Goal: Task Accomplishment & Management: Use online tool/utility

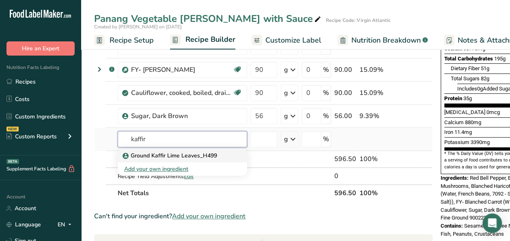
type input "kaffir"
click at [146, 155] on p "Ground Kaffir Lime Leaves_H499" at bounding box center [170, 155] width 93 height 9
type input "Ground Kaffir Lime Leaves_H499"
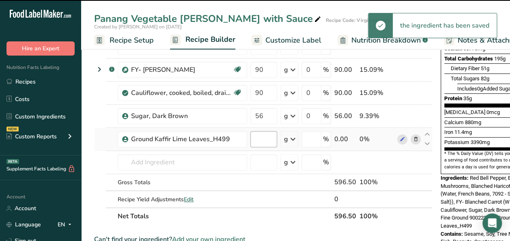
type input "0"
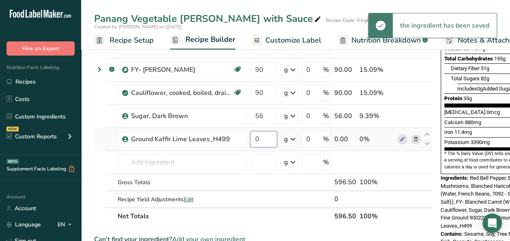
click at [266, 138] on input "0" at bounding box center [263, 139] width 27 height 16
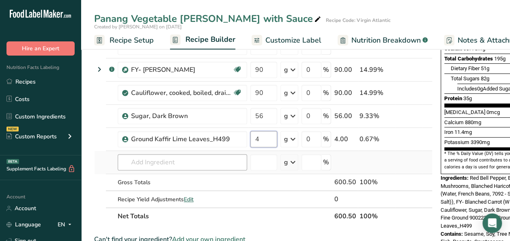
type input "4"
click at [191, 161] on div "Ingredient * Amount * Unit * Waste * .a-a{fill:#347362;}.b-a{fill:#fff;} Grams …" at bounding box center [263, 74] width 338 height 299
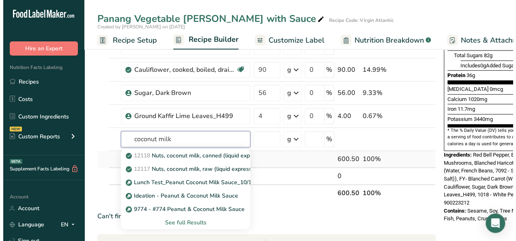
scroll to position [203, 0]
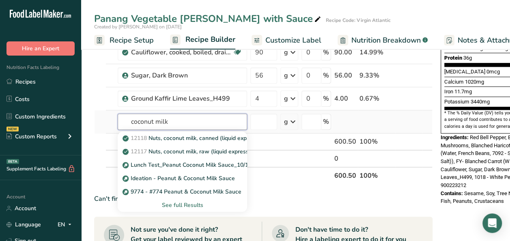
type input "coconut milk"
click at [172, 203] on div "See full Results" at bounding box center [182, 205] width 116 height 9
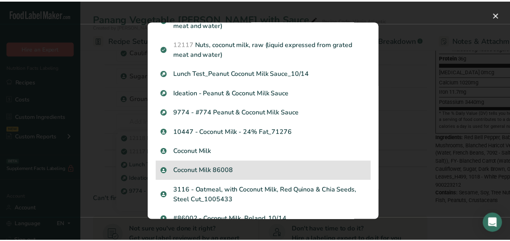
scroll to position [81, 0]
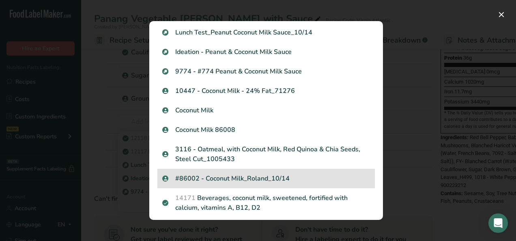
click at [200, 178] on p "#86002 - Coconut Milk_Roland_10/14" at bounding box center [266, 179] width 208 height 10
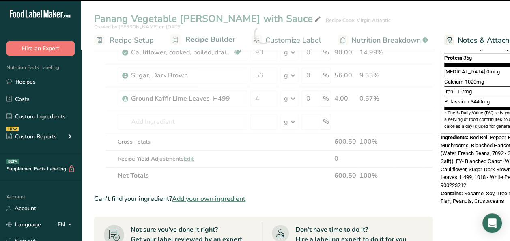
type input "0"
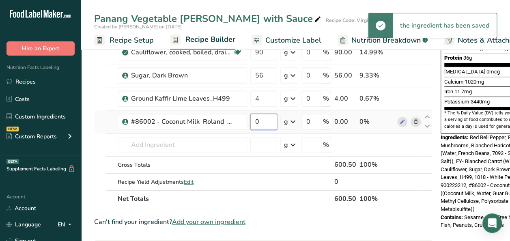
click at [258, 123] on input "0" at bounding box center [263, 122] width 27 height 16
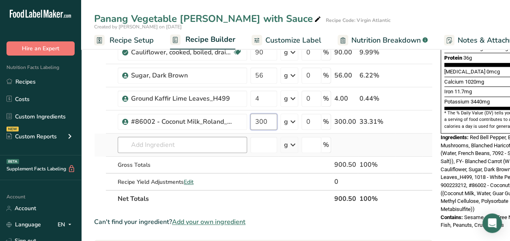
type input "300"
click at [184, 140] on div "Ingredient * Amount * Unit * Waste * .a-a{fill:#347362;}.b-a{fill:#fff;} Grams …" at bounding box center [263, 46] width 338 height 322
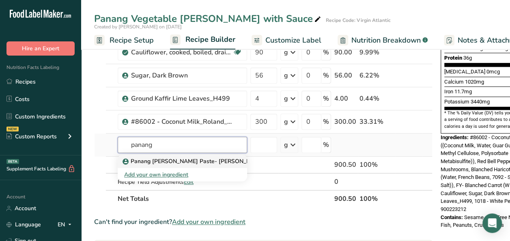
type input "panang"
click at [154, 158] on p "Panang [PERSON_NAME] Paste- [PERSON_NAME]" at bounding box center [194, 161] width 140 height 9
type input "Panang [PERSON_NAME] Paste- [PERSON_NAME]"
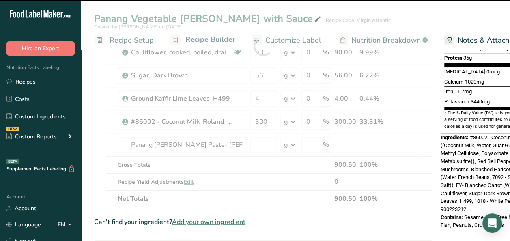
type input "0"
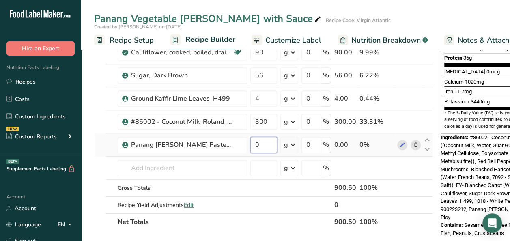
click at [267, 141] on input "0" at bounding box center [263, 145] width 27 height 16
type input "45"
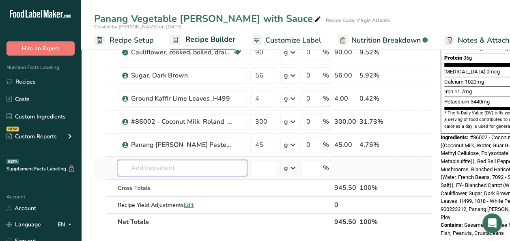
click at [169, 161] on div "Ingredient * Amount * Unit * Waste * .a-a{fill:#347362;}.b-a{fill:#fff;} Grams …" at bounding box center [263, 58] width 338 height 346
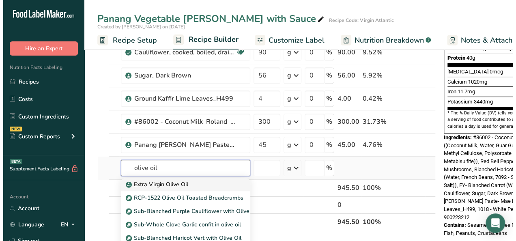
scroll to position [243, 0]
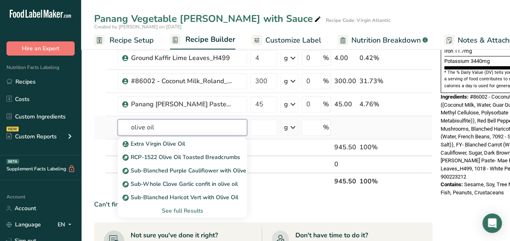
type input "olive oil"
click at [168, 207] on div "See full Results" at bounding box center [182, 210] width 116 height 9
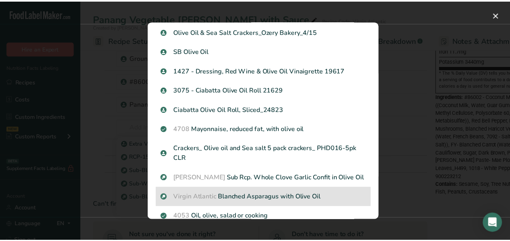
scroll to position [765, 0]
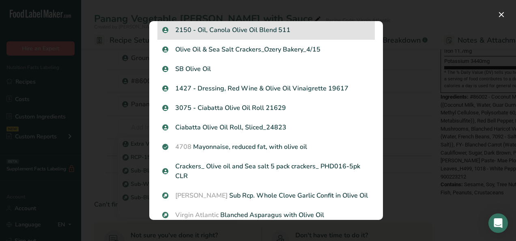
click at [263, 27] on p "2150 - Oil, Canola Olive Oil Blend 511" at bounding box center [266, 30] width 208 height 10
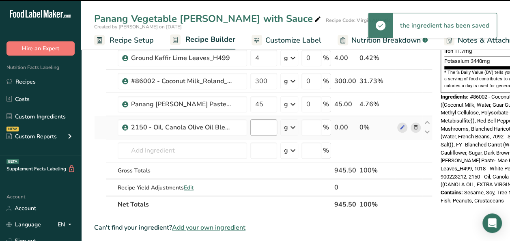
type input "0"
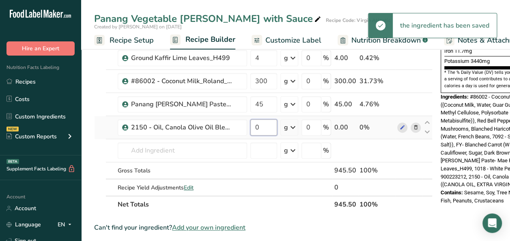
click at [256, 125] on input "0" at bounding box center [263, 127] width 27 height 16
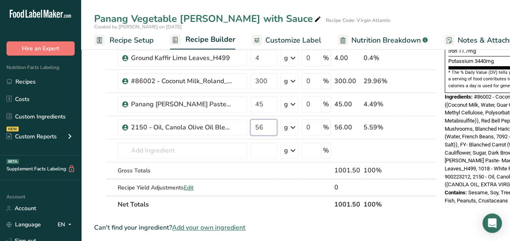
type input "56"
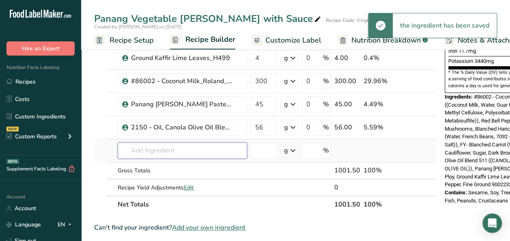
click at [178, 143] on div "Ingredient * Amount * Unit * Waste * .a-a{fill:#347362;}.b-a{fill:#fff;} Grams …" at bounding box center [265, 28] width 342 height 369
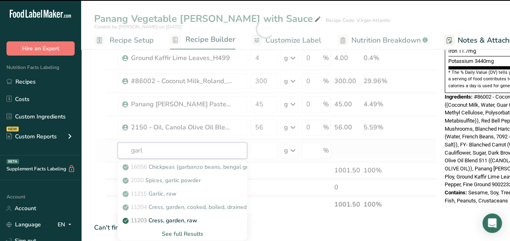
type input "garli"
type input "c"
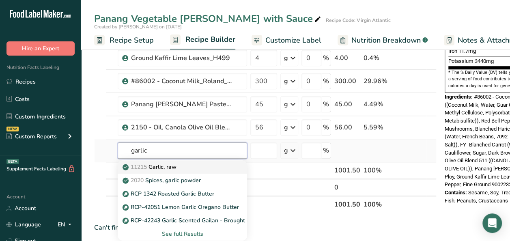
type input "garlic"
click at [169, 163] on p "11215 Garlic, raw" at bounding box center [150, 167] width 52 height 9
type input "Garlic, raw"
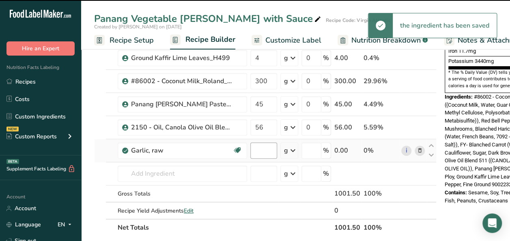
type input "0"
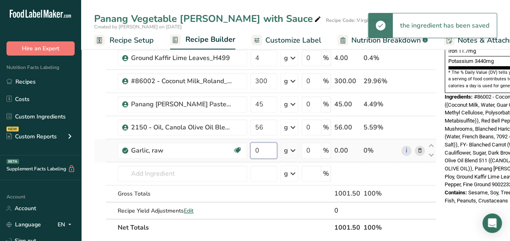
click at [266, 149] on input "0" at bounding box center [263, 150] width 27 height 16
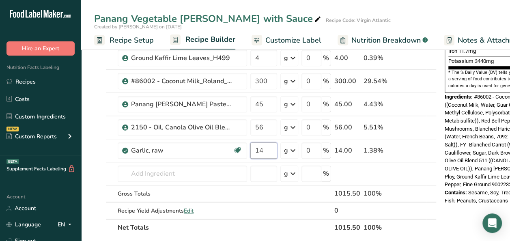
type input "14"
click at [167, 169] on div "Ingredient * Amount * Unit * Waste * .a-a{fill:#347362;}.b-a{fill:#fff;} Grams …" at bounding box center [265, 40] width 342 height 392
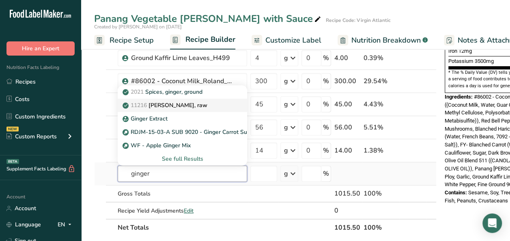
type input "ginger"
click at [162, 102] on p "11216 [PERSON_NAME], raw" at bounding box center [165, 105] width 83 height 9
type input "[PERSON_NAME], raw"
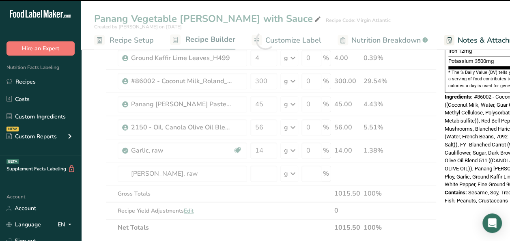
type input "0"
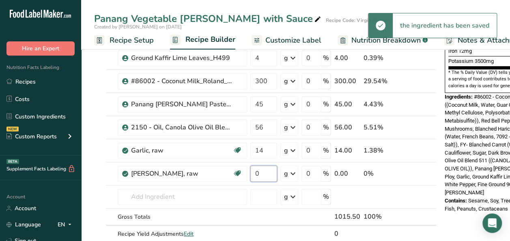
click at [260, 170] on input "0" at bounding box center [263, 173] width 27 height 16
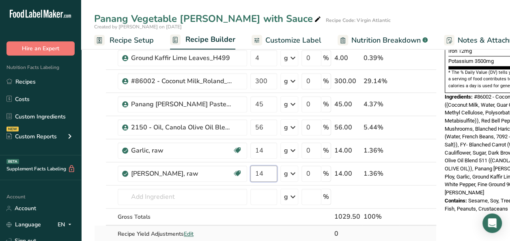
type input "14"
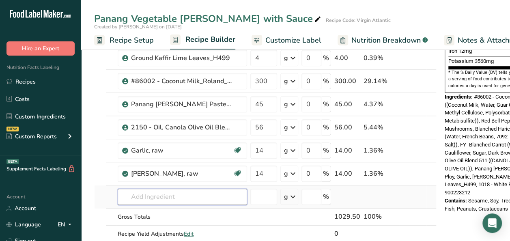
click at [151, 197] on div "Ingredient * Amount * Unit * Waste * .a-a{fill:#347362;}.b-a{fill:#fff;} Grams …" at bounding box center [265, 51] width 342 height 415
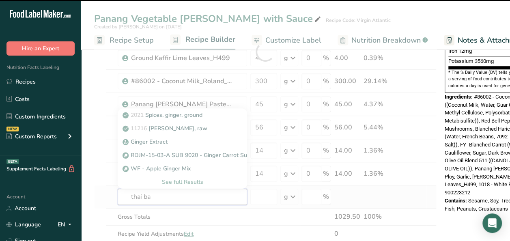
type input "thai bas"
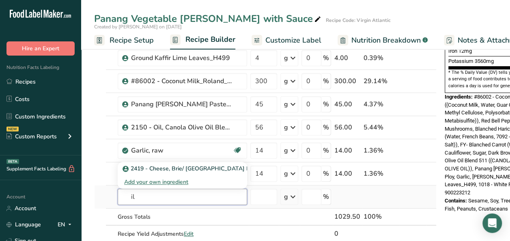
type input "i"
type input "thai basil"
click at [174, 166] on p "1359 - Basil, Thai, Fine #16777" at bounding box center [168, 168] width 88 height 9
type input "1359 - Basil, Thai, Fine #16777"
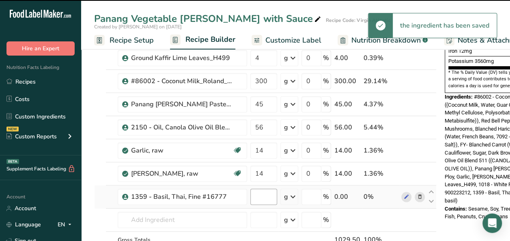
type input "0"
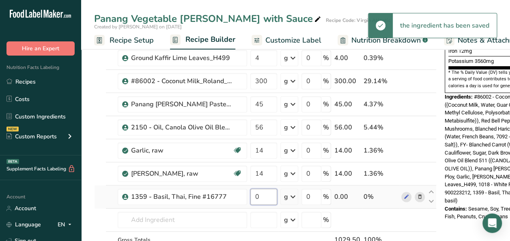
click at [256, 196] on input "0" at bounding box center [263, 197] width 27 height 16
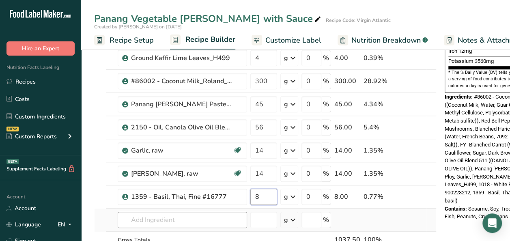
type input "8"
click at [182, 221] on div "Ingredient * Amount * Unit * Waste * .a-a{fill:#347362;}.b-a{fill:#fff;} Grams …" at bounding box center [265, 63] width 342 height 438
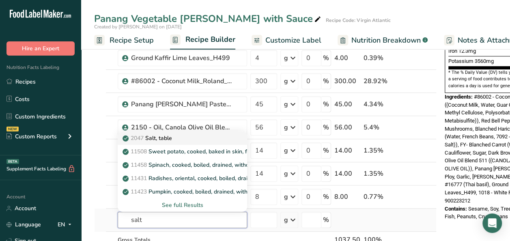
type input "salt"
click at [166, 137] on p "2047 Salt, table" at bounding box center [148, 138] width 48 height 9
type input "Salt, table"
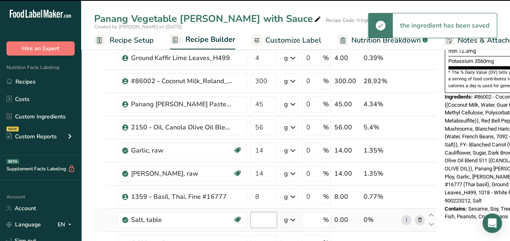
type input "0"
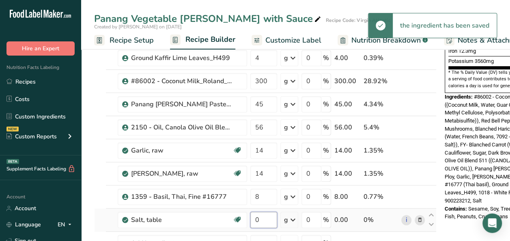
click at [261, 216] on input "0" at bounding box center [263, 220] width 27 height 16
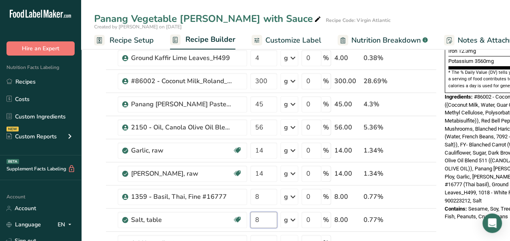
type input "8"
click at [443, 222] on div "Nutrition Facts 1 Serving Per Container Serving Size 1038g Amount Per Serving C…" at bounding box center [506, 227] width 130 height 831
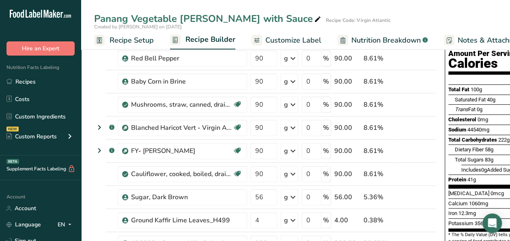
scroll to position [0, 59]
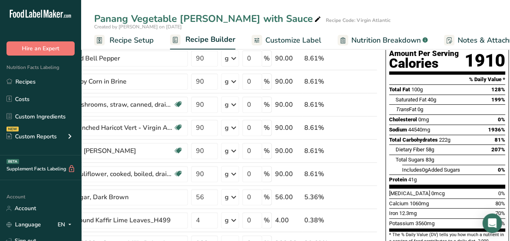
drag, startPoint x: 438, startPoint y: 131, endPoint x: 517, endPoint y: 133, distance: 79.1
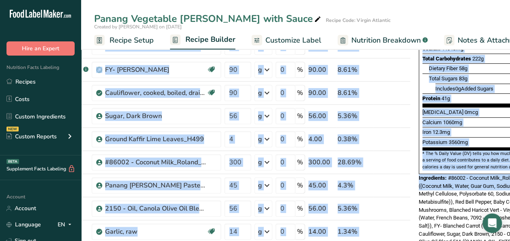
scroll to position [0, 0]
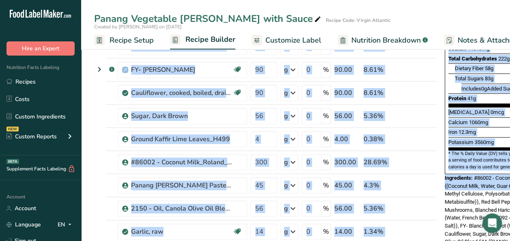
drag, startPoint x: 382, startPoint y: 174, endPoint x: -2, endPoint y: 144, distance: 384.9
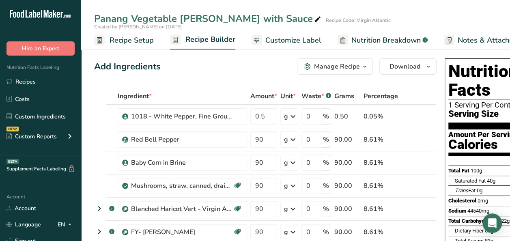
drag, startPoint x: 38, startPoint y: 77, endPoint x: 223, endPoint y: 95, distance: 185.8
click at [38, 77] on link "Recipes" at bounding box center [40, 81] width 81 height 15
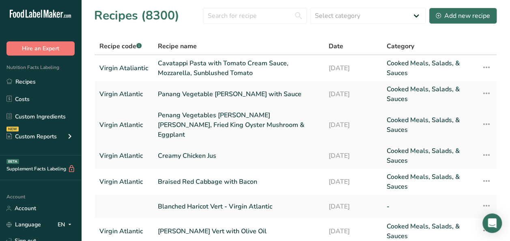
click at [200, 119] on link "Penang Vegetables [PERSON_NAME] [PERSON_NAME], Fried King Oyster Mushroom & Egg…" at bounding box center [238, 124] width 161 height 29
click at [488, 94] on icon at bounding box center [486, 93] width 10 height 15
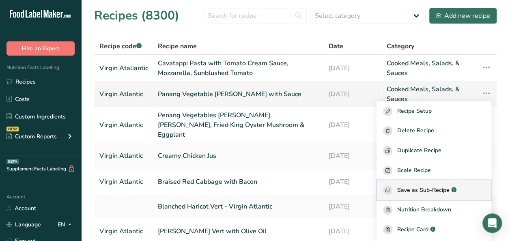
click at [435, 191] on span "Save as Sub-Recipe" at bounding box center [423, 190] width 52 height 9
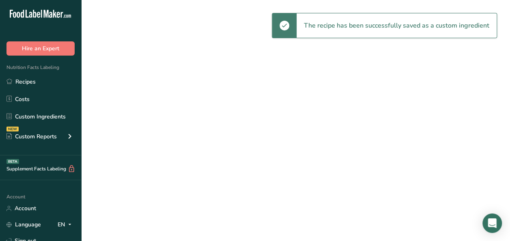
select select "30"
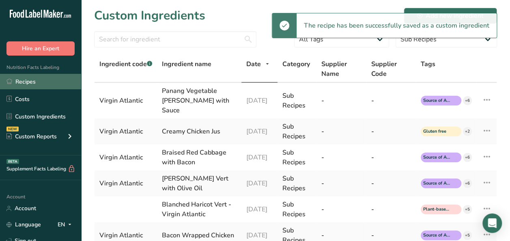
click at [21, 82] on link "Recipes" at bounding box center [40, 81] width 81 height 15
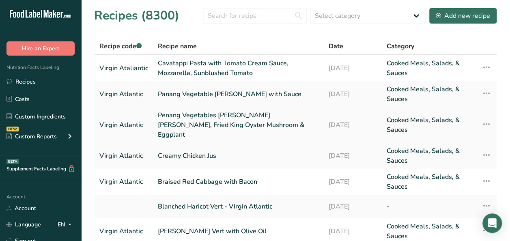
click at [191, 115] on link "Penang Vegetables [PERSON_NAME] [PERSON_NAME], Fried King Oyster Mushroom & Egg…" at bounding box center [238, 124] width 161 height 29
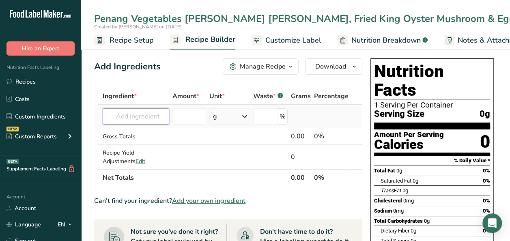
click at [131, 116] on input "text" at bounding box center [136, 116] width 67 height 16
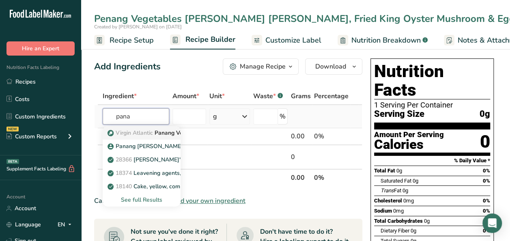
type input "pana"
click at [147, 133] on span "Virgin Atlantic" at bounding box center [134, 133] width 37 height 8
type input "Panang Vegetable [PERSON_NAME] with Sauce"
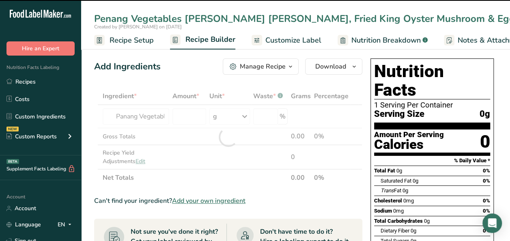
type input "0"
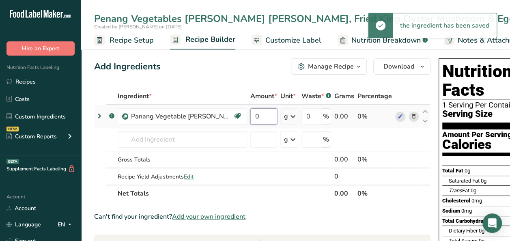
click at [260, 114] on input "0" at bounding box center [263, 116] width 27 height 16
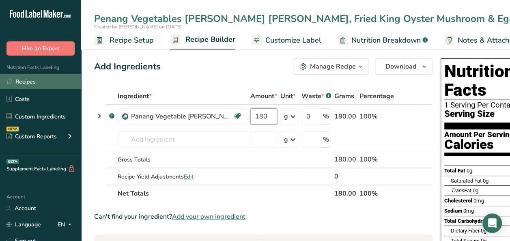
type input "180"
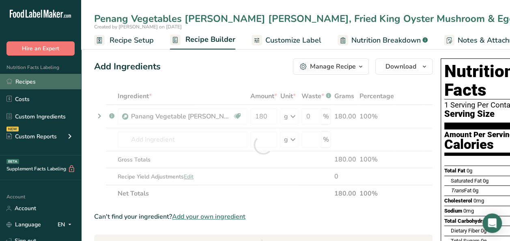
click at [43, 81] on link "Recipes" at bounding box center [40, 81] width 81 height 15
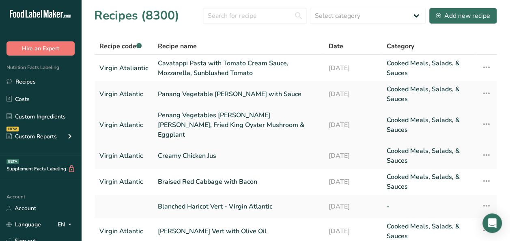
click at [151, 118] on td "Virgin Atlantic" at bounding box center [124, 125] width 58 height 36
click at [122, 120] on link "Virgin Atlantic" at bounding box center [123, 124] width 49 height 29
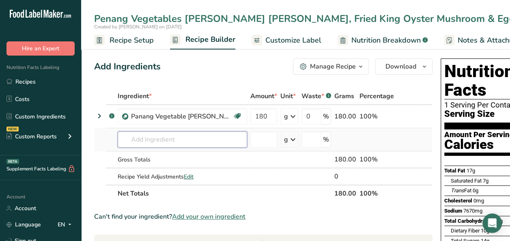
click at [146, 141] on input "text" at bounding box center [182, 139] width 129 height 16
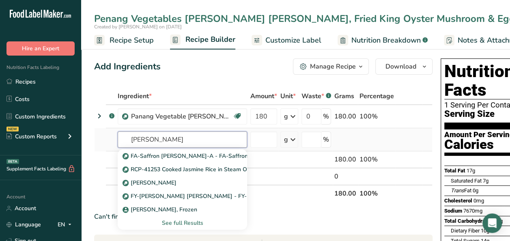
type input "[PERSON_NAME]"
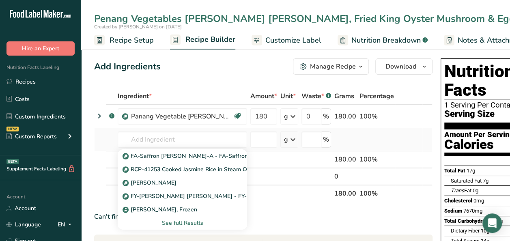
click at [179, 224] on div "See full Results" at bounding box center [182, 223] width 116 height 9
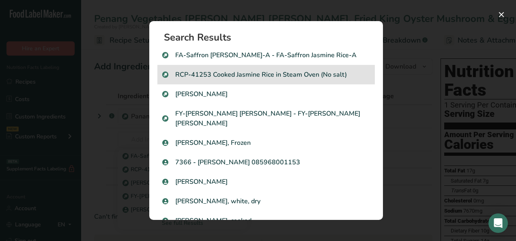
click at [310, 77] on p "RCP-41253 Cooked Jasmine Rice in Steam Oven (No salt)" at bounding box center [266, 75] width 208 height 10
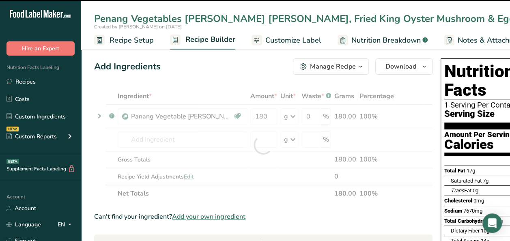
type input "0"
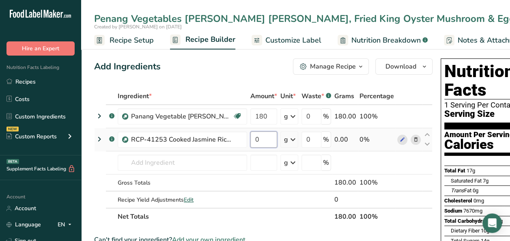
click at [271, 142] on input "0" at bounding box center [263, 139] width 27 height 16
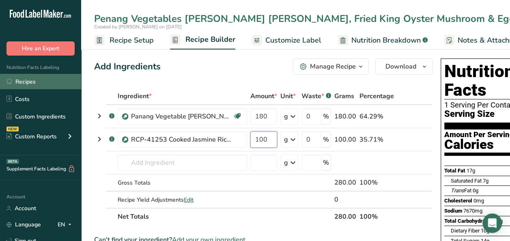
type input "100"
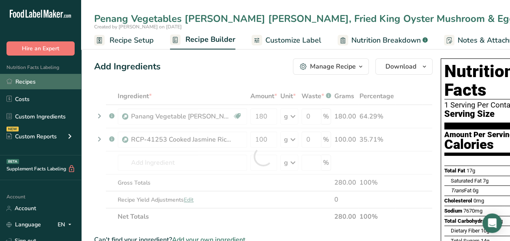
click at [45, 82] on link "Recipes" at bounding box center [40, 81] width 81 height 15
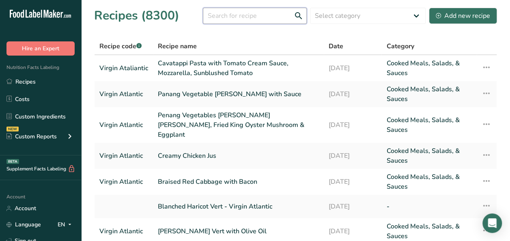
click at [228, 15] on input "text" at bounding box center [255, 16] width 104 height 16
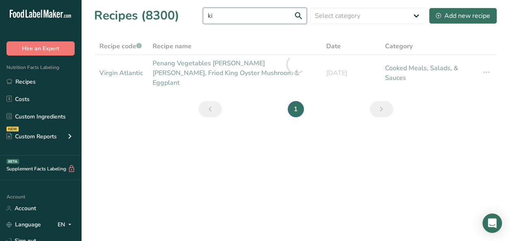
type input "k"
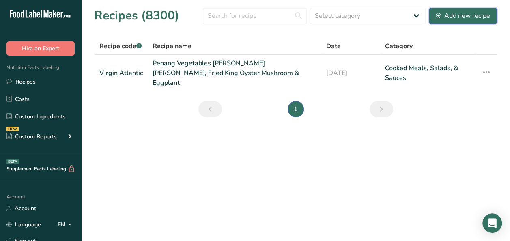
click at [468, 21] on button "Add new recipe" at bounding box center [463, 16] width 68 height 16
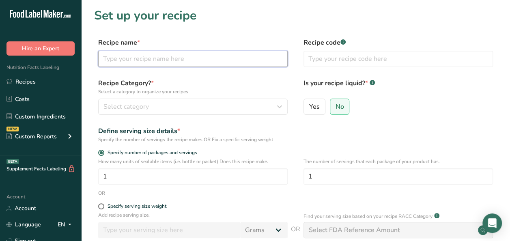
click at [146, 58] on input "text" at bounding box center [192, 59] width 189 height 16
type input "Fried King Oyster Mushroom"
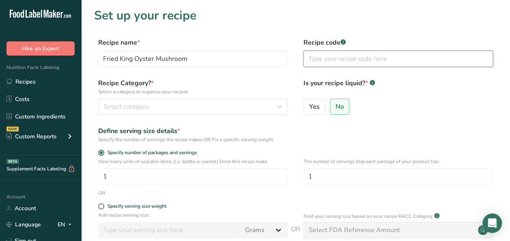
click at [372, 58] on input "text" at bounding box center [397, 59] width 189 height 16
type input "Virgin Atlantic"
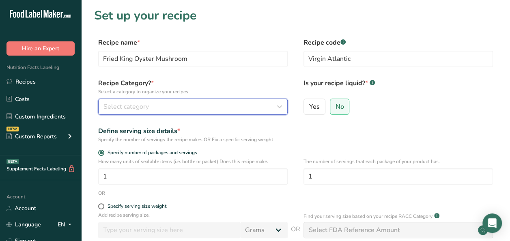
click at [161, 101] on button "Select category" at bounding box center [192, 107] width 189 height 16
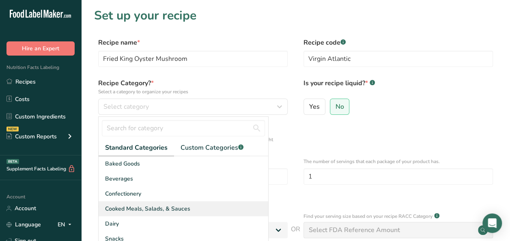
click at [152, 207] on span "Cooked Meals, Salads, & Sauces" at bounding box center [147, 208] width 85 height 9
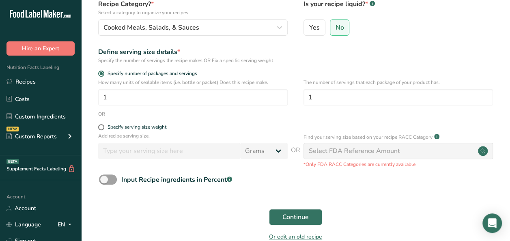
scroll to position [123, 0]
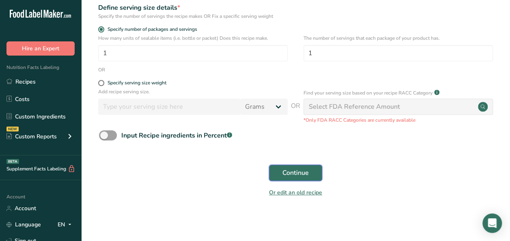
click at [301, 176] on span "Continue" at bounding box center [295, 173] width 26 height 10
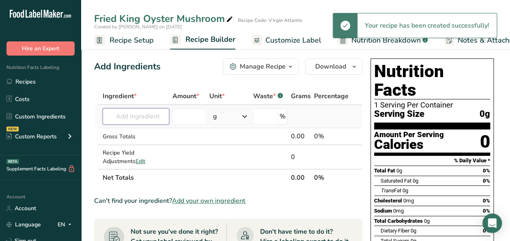
click at [126, 115] on input "text" at bounding box center [136, 116] width 67 height 16
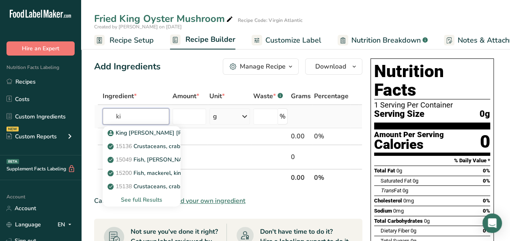
type input "k"
type input "mushroom"
click at [142, 202] on div "See full Results" at bounding box center [141, 199] width 65 height 9
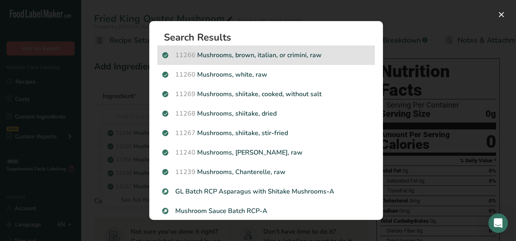
click at [294, 55] on p "11266 Mushrooms, brown, italian, or crimini, raw" at bounding box center [266, 55] width 208 height 10
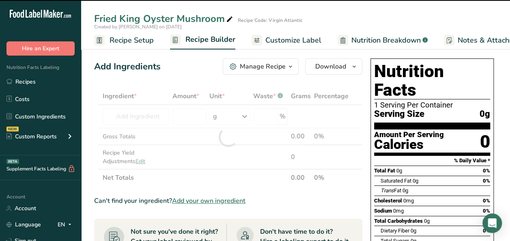
type input "0"
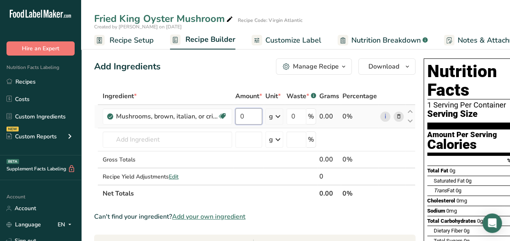
click at [252, 118] on input "0" at bounding box center [248, 116] width 27 height 16
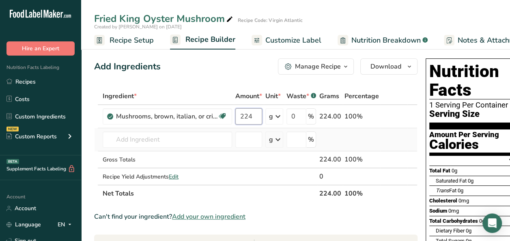
type input "224"
click at [149, 149] on div "Ingredient * Amount * Unit * Waste * .a-a{fill:#347362;}.b-a{fill:#fff;} Grams …" at bounding box center [255, 145] width 323 height 114
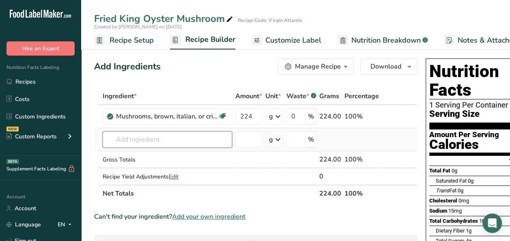
click at [126, 139] on input "text" at bounding box center [167, 139] width 129 height 16
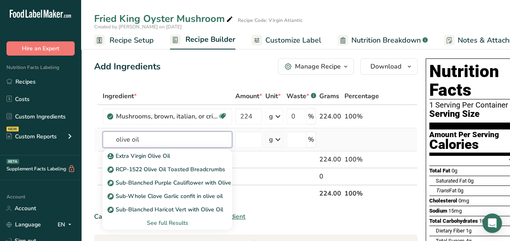
type input "olive oil"
click at [163, 225] on div "See full Results" at bounding box center [167, 223] width 116 height 9
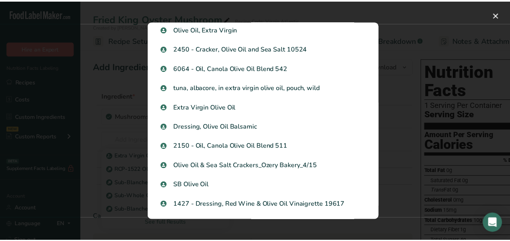
scroll to position [689, 0]
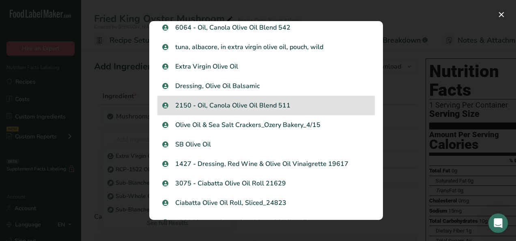
click at [234, 106] on p "2150 - Oil, Canola Olive Oil Blend 511" at bounding box center [266, 106] width 208 height 10
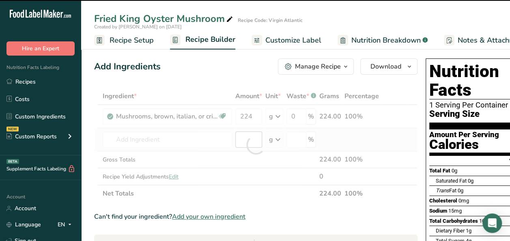
type input "0"
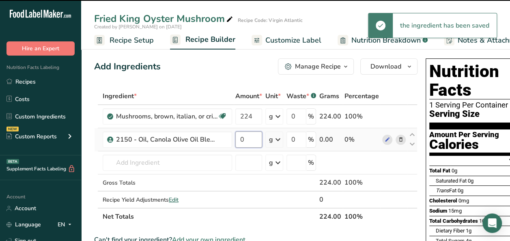
click at [250, 137] on input "0" at bounding box center [248, 139] width 27 height 16
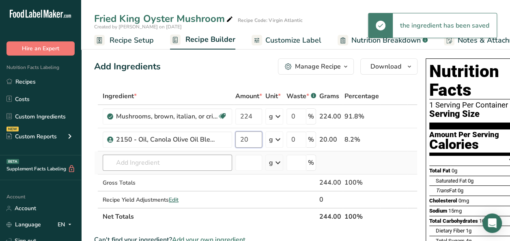
type input "20"
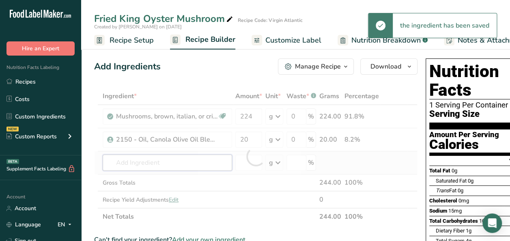
click at [178, 156] on div "Ingredient * Amount * Unit * Waste * .a-a{fill:#347362;}.b-a{fill:#fff;} Grams …" at bounding box center [255, 156] width 323 height 137
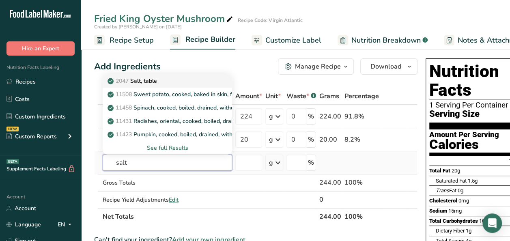
type input "salt"
click at [160, 74] on link "2047 Salt, table" at bounding box center [167, 80] width 129 height 13
type input "Salt, table"
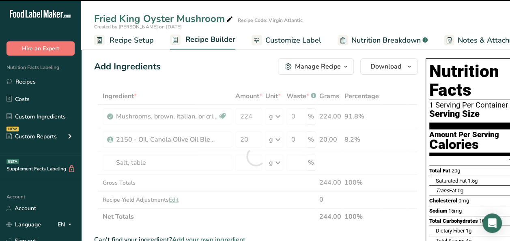
type input "0"
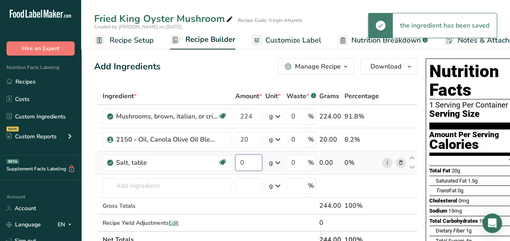
click at [251, 161] on input "0" at bounding box center [248, 163] width 27 height 16
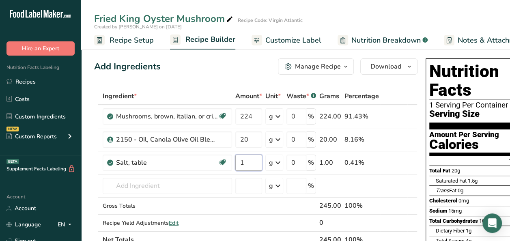
type input "1"
click at [343, 66] on icon "button" at bounding box center [345, 67] width 6 height 10
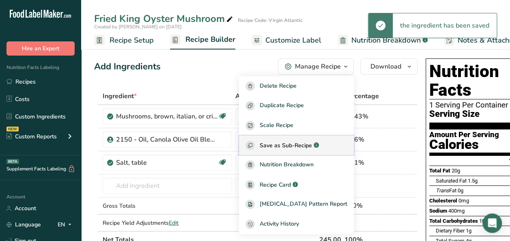
click at [279, 147] on span "Save as Sub-Recipe" at bounding box center [286, 145] width 52 height 9
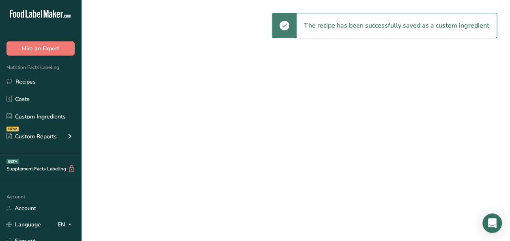
select select "30"
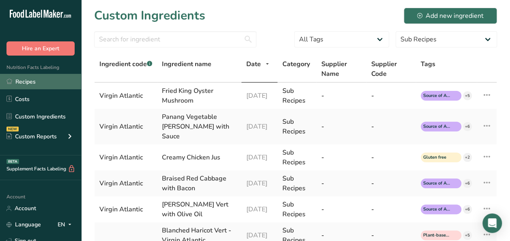
click at [27, 78] on link "Recipes" at bounding box center [40, 81] width 81 height 15
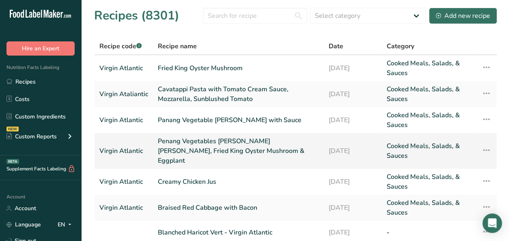
click at [203, 148] on link "Penang Vegetables [PERSON_NAME] [PERSON_NAME], Fried King Oyster Mushroom & Egg…" at bounding box center [238, 150] width 161 height 29
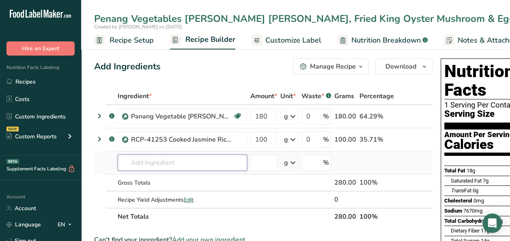
click at [141, 163] on input "text" at bounding box center [182, 163] width 129 height 16
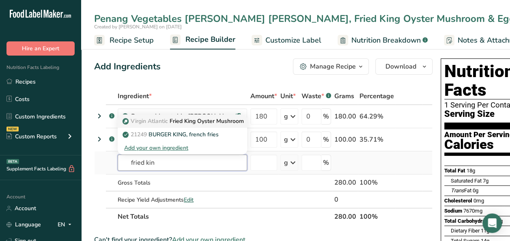
type input "fried kin"
click at [177, 119] on p "Virgin Atlantic Fried King Oyster Mushroom" at bounding box center [184, 121] width 120 height 9
type input "Fried King Oyster Mushroom"
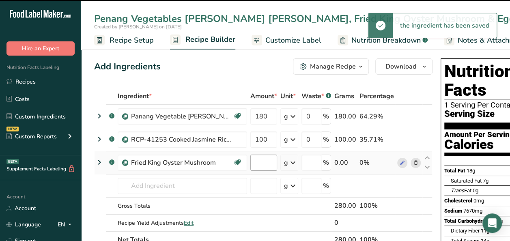
type input "0"
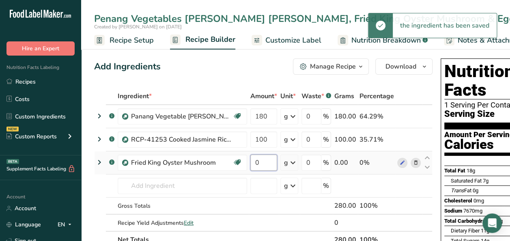
click at [265, 159] on input "0" at bounding box center [263, 163] width 27 height 16
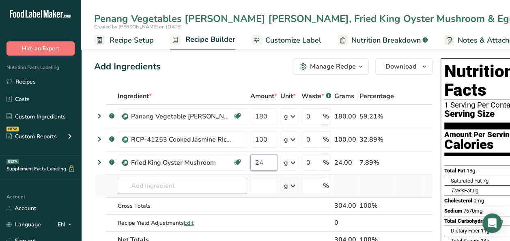
type input "24"
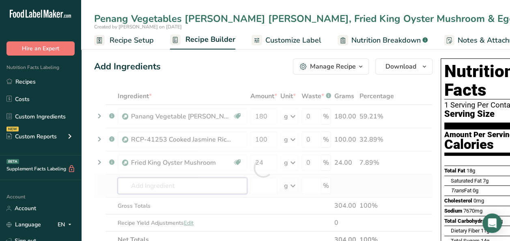
click at [148, 180] on div "Ingredient * Amount * Unit * Waste * .a-a{fill:#347362;}.b-a{fill:#fff;} Grams …" at bounding box center [263, 168] width 338 height 161
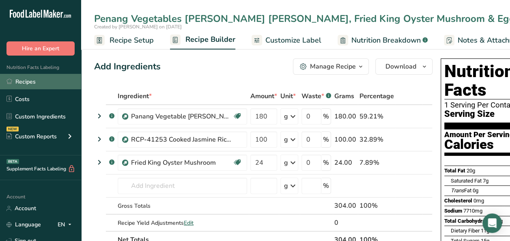
click at [52, 82] on link "Recipes" at bounding box center [40, 81] width 81 height 15
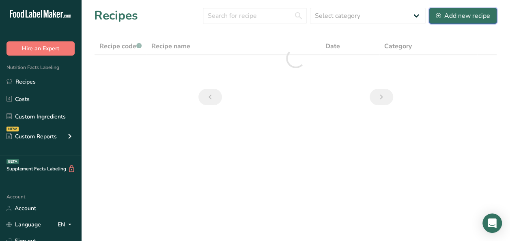
click at [476, 17] on div "Add new recipe" at bounding box center [463, 16] width 54 height 10
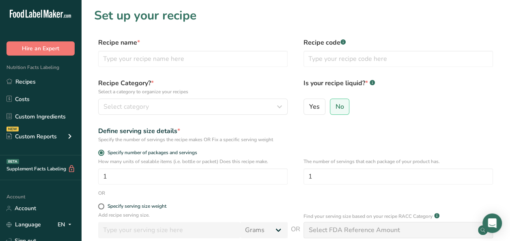
click at [166, 47] on label "Recipe name *" at bounding box center [192, 43] width 189 height 10
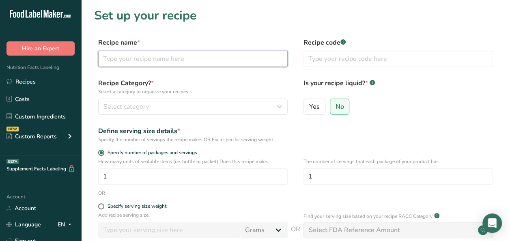
click at [163, 54] on input "text" at bounding box center [192, 59] width 189 height 16
type input "Fried Baby Eggplant"
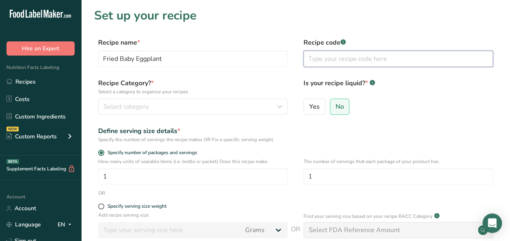
click at [368, 57] on input "text" at bounding box center [397, 59] width 189 height 16
type input "Virgin Atlantic"
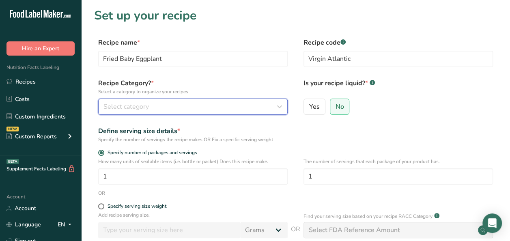
click at [147, 101] on button "Select category" at bounding box center [192, 107] width 189 height 16
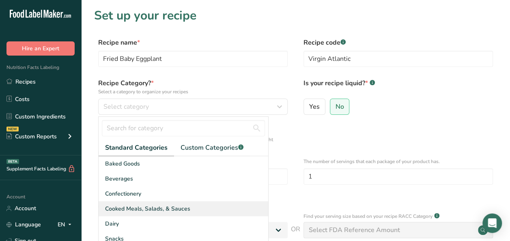
click at [143, 206] on span "Cooked Meals, Salads, & Sauces" at bounding box center [147, 208] width 85 height 9
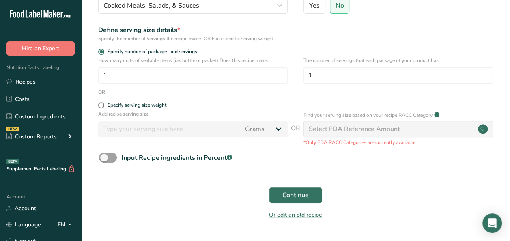
scroll to position [123, 0]
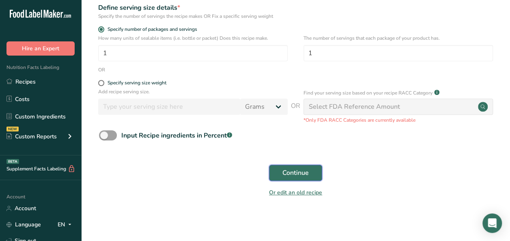
click at [310, 175] on button "Continue" at bounding box center [295, 173] width 53 height 16
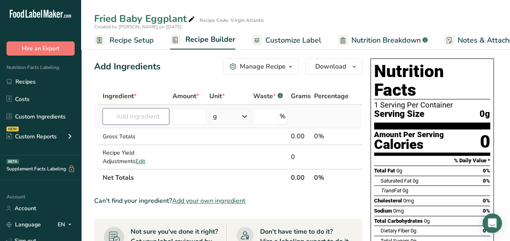
click at [139, 108] on input "text" at bounding box center [136, 116] width 67 height 16
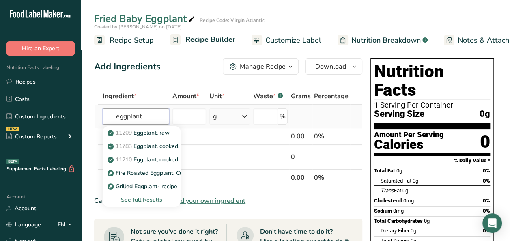
type input "eggplant"
click at [145, 200] on div "See full Results" at bounding box center [141, 199] width 65 height 9
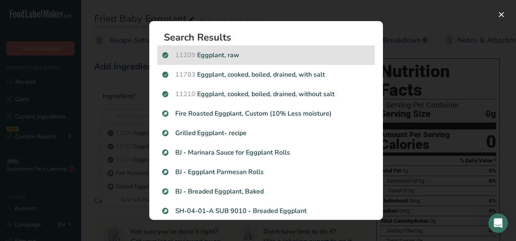
click at [243, 60] on div "11209 Eggplant, raw" at bounding box center [265, 54] width 217 height 19
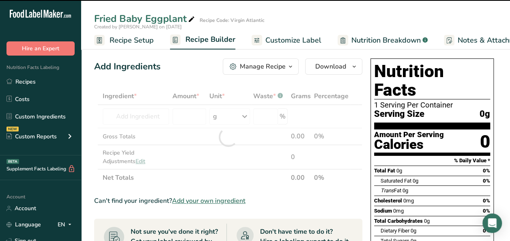
type input "0"
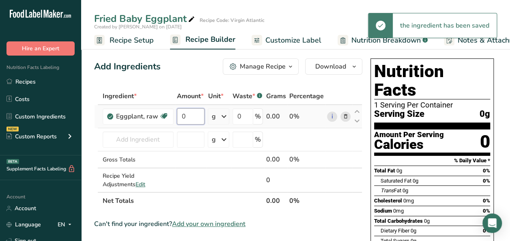
click at [194, 115] on input "0" at bounding box center [191, 116] width 28 height 16
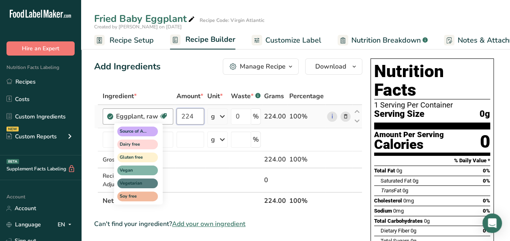
type input "224"
click at [189, 140] on div "Ingredient * Amount * Unit * Waste * .a-a{fill:#347362;}.b-a{fill:#fff;} Grams …" at bounding box center [228, 149] width 268 height 122
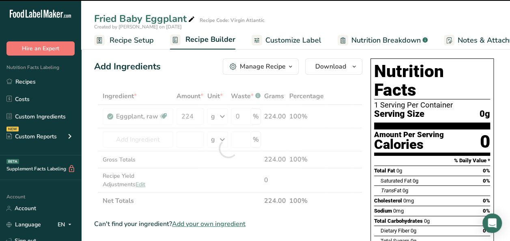
click at [139, 137] on div at bounding box center [228, 149] width 268 height 122
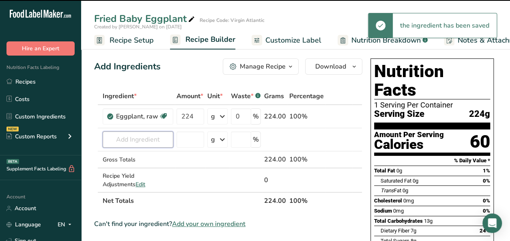
click at [135, 140] on input "text" at bounding box center [138, 139] width 71 height 16
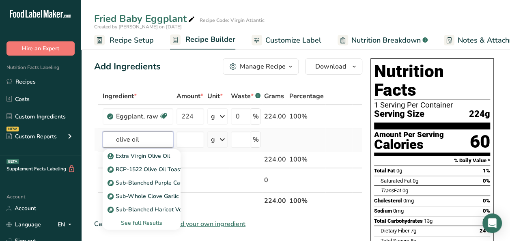
type input "olive oil"
click at [138, 221] on div "See full Results" at bounding box center [141, 223] width 65 height 9
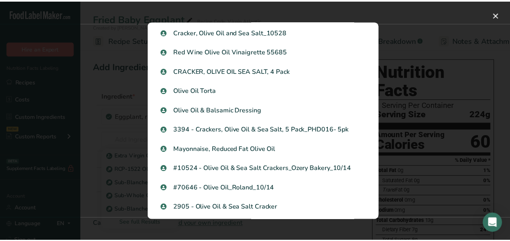
scroll to position [608, 0]
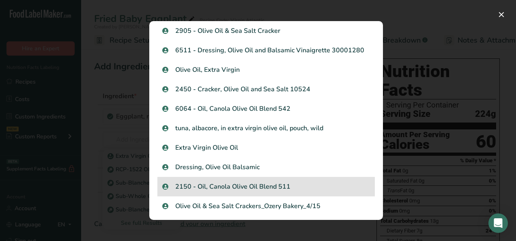
click at [245, 187] on p "2150 - Oil, Canola Olive Oil Blend 511" at bounding box center [266, 187] width 208 height 10
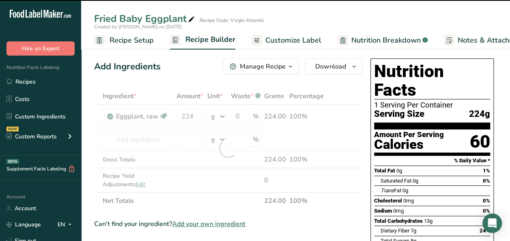
type input "0"
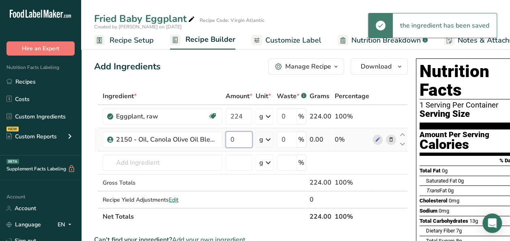
click at [243, 142] on input "0" at bounding box center [239, 139] width 27 height 16
type input "20"
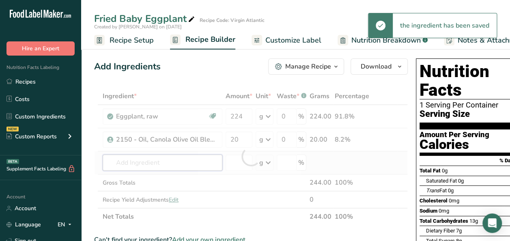
click at [142, 160] on div "Ingredient * Amount * Unit * Waste * .a-a{fill:#347362;}.b-a{fill:#fff;} Grams …" at bounding box center [251, 156] width 314 height 137
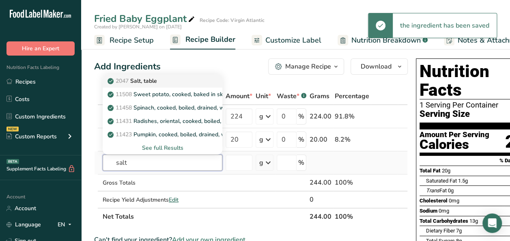
type input "salt"
click at [153, 75] on link "2047 Salt, table" at bounding box center [163, 80] width 120 height 13
type input "Salt, table"
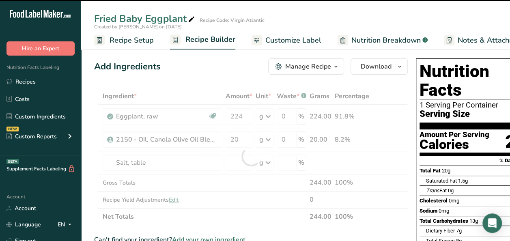
type input "0"
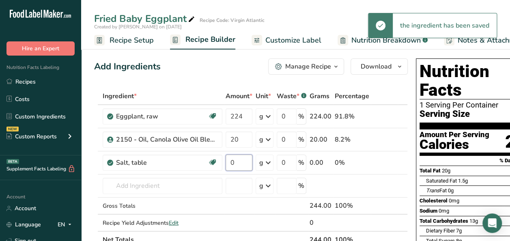
click at [238, 161] on input "0" at bounding box center [239, 163] width 27 height 16
type input "1"
click at [331, 66] on span "button" at bounding box center [336, 67] width 10 height 10
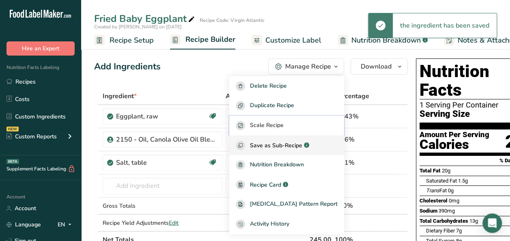
click at [300, 135] on div "Delete Recipe Duplicate Recipe Scale Recipe Save as Sub-Recipe .a-a{fill:#34736…" at bounding box center [286, 155] width 115 height 158
click at [297, 143] on span "Save as Sub-Recipe" at bounding box center [276, 145] width 52 height 9
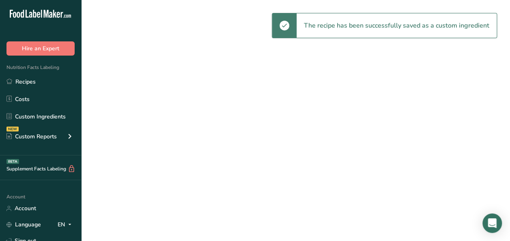
select select "30"
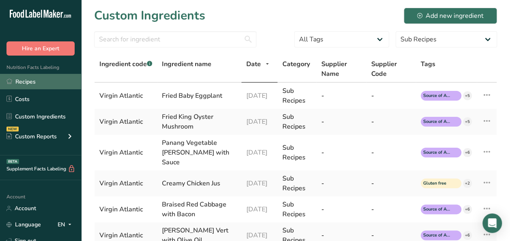
click at [30, 81] on link "Recipes" at bounding box center [40, 81] width 81 height 15
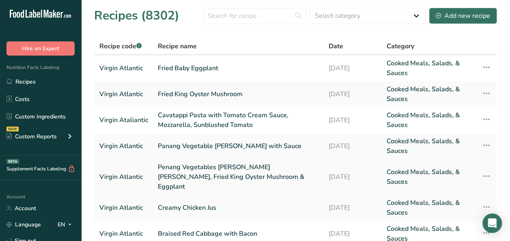
click at [191, 173] on link "Penang Vegetables [PERSON_NAME] [PERSON_NAME], Fried King Oyster Mushroom & Egg…" at bounding box center [238, 176] width 161 height 29
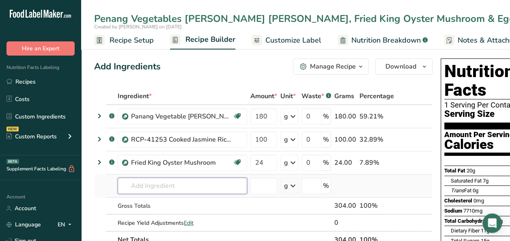
click at [150, 186] on input "text" at bounding box center [182, 186] width 129 height 16
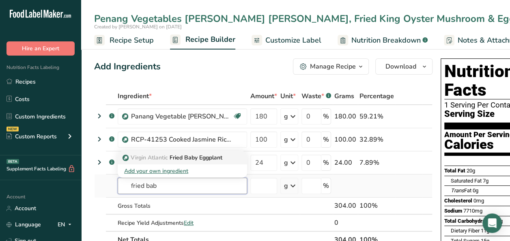
type input "fried bab"
click at [205, 157] on p "Virgin Atlantic Fried Baby Eggplant" at bounding box center [173, 157] width 98 height 9
type input "Fried Baby Eggplant"
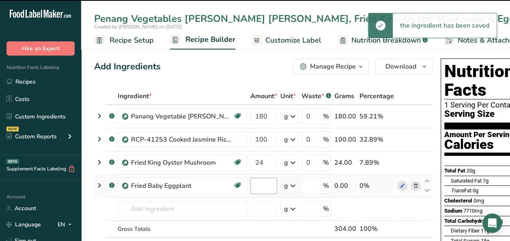
type input "0"
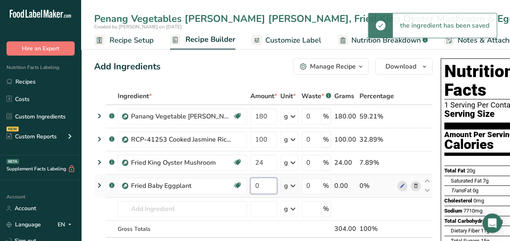
click at [264, 186] on input "0" at bounding box center [263, 186] width 27 height 16
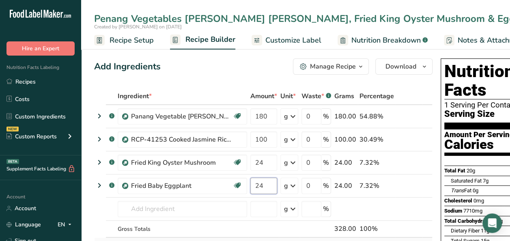
type input "24"
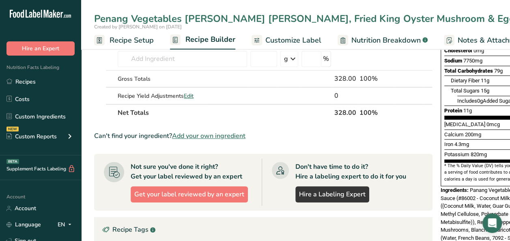
scroll to position [41, 0]
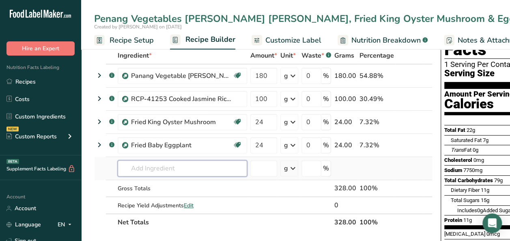
click at [169, 165] on div "Ingredient * Amount * Unit * Waste * .a-a{fill:#347362;}.b-a{fill:#fff;} Grams …" at bounding box center [263, 139] width 338 height 184
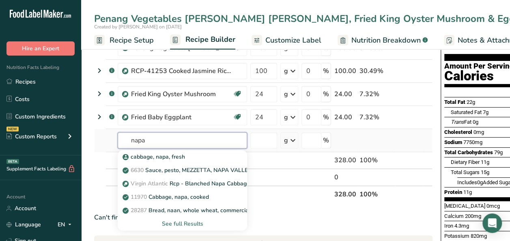
scroll to position [81, 0]
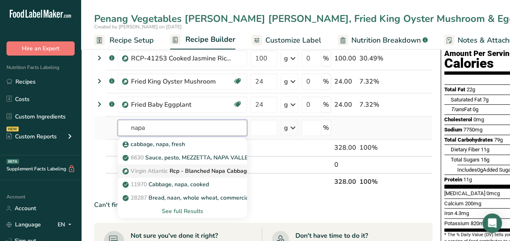
type input "napa"
click at [221, 171] on p "Virgin Atlantic Rcp - Blanched Napa Cabbage Leaf" at bounding box center [193, 171] width 139 height 9
type input "Rcp - Blanched Napa Cabbage Leaf"
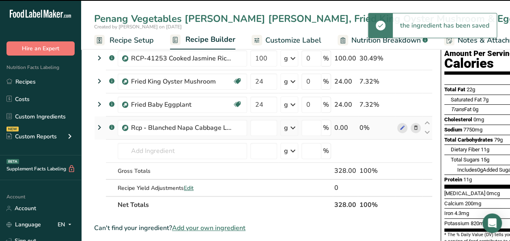
type input "0"
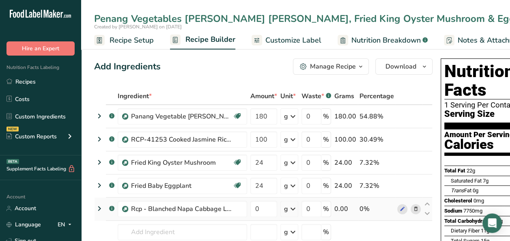
scroll to position [0, 55]
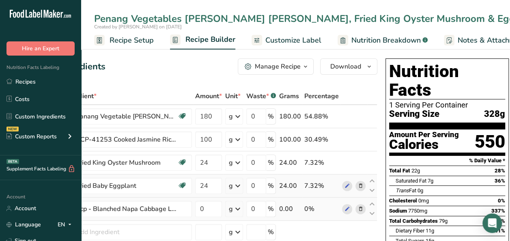
drag, startPoint x: 456, startPoint y: 176, endPoint x: 311, endPoint y: 183, distance: 145.4
drag, startPoint x: 311, startPoint y: 183, endPoint x: 316, endPoint y: 233, distance: 50.2
click at [316, 233] on td at bounding box center [322, 232] width 38 height 23
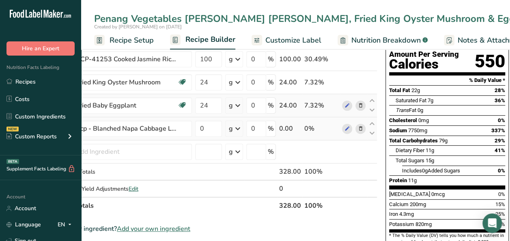
scroll to position [0, 0]
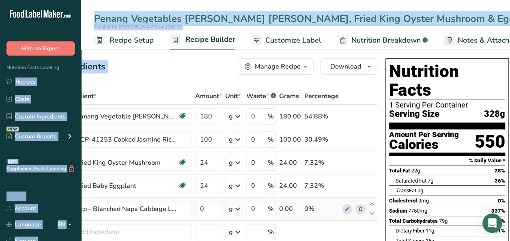
drag, startPoint x: 214, startPoint y: 62, endPoint x: 80, endPoint y: 64, distance: 133.5
drag, startPoint x: 80, startPoint y: 64, endPoint x: 156, endPoint y: 88, distance: 78.9
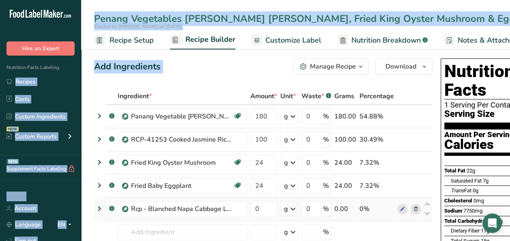
click at [209, 62] on div "Add Ingredients Manage Recipe Delete Recipe Duplicate Recipe Scale Recipe Save …" at bounding box center [263, 66] width 338 height 16
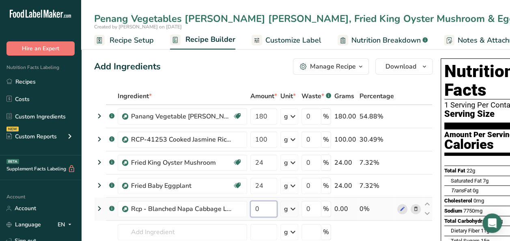
click at [264, 208] on input "0" at bounding box center [263, 209] width 27 height 16
type input "25"
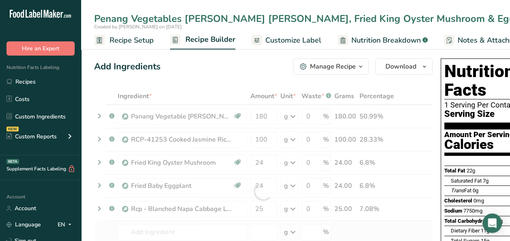
click at [405, 231] on div "Ingredient * Amount * Unit * Waste * .a-a{fill:#347362;}.b-a{fill:#fff;} Grams …" at bounding box center [263, 191] width 338 height 207
